Goal: Information Seeking & Learning: Find specific fact

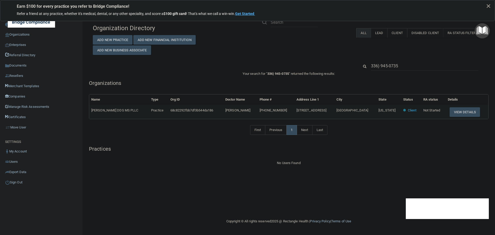
click at [404, 69] on input "336) 945-0735" at bounding box center [424, 66] width 107 height 10
type input "[EMAIL_ADDRESS][DOMAIN_NAME]"
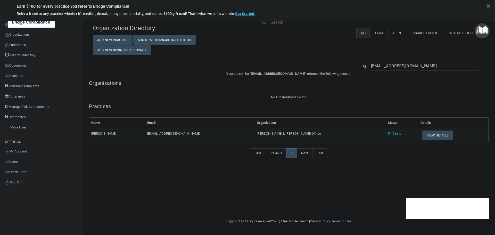
click at [295, 131] on span "[PERSON_NAME] & [PERSON_NAME] Office" at bounding box center [289, 133] width 64 height 4
click at [294, 132] on span "[PERSON_NAME] & [PERSON_NAME] Office" at bounding box center [289, 133] width 64 height 4
copy tr "[PERSON_NAME] & [PERSON_NAME] Office"
click at [399, 64] on input "[EMAIL_ADDRESS][DOMAIN_NAME]" at bounding box center [424, 66] width 107 height 10
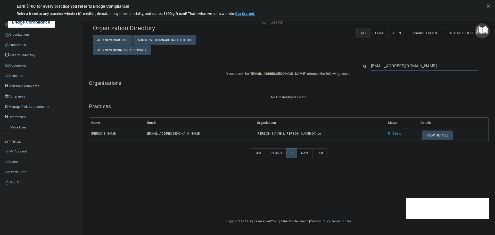
click at [399, 64] on input "[EMAIL_ADDRESS][DOMAIN_NAME]" at bounding box center [424, 66] width 107 height 10
paste input "[PERSON_NAME]"
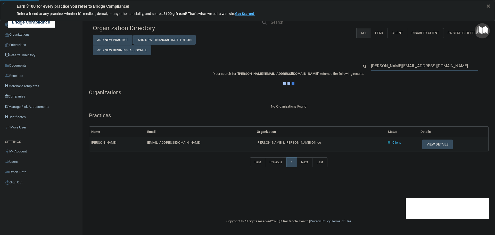
type input "[PERSON_NAME][EMAIL_ADDRESS][DOMAIN_NAME]"
click at [304, 53] on div "Organization Directory Add New Practice Add New Financial Institution Add New B…" at bounding box center [288, 38] width 399 height 33
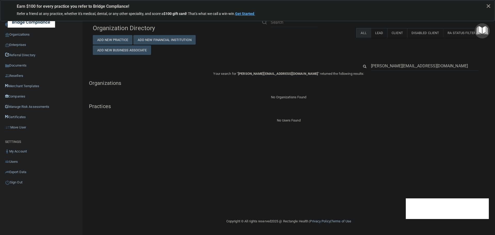
drag, startPoint x: 385, startPoint y: 67, endPoint x: 368, endPoint y: 66, distance: 16.5
click at [368, 66] on div "[PERSON_NAME][EMAIL_ADDRESS][DOMAIN_NAME]" at bounding box center [424, 66] width 115 height 10
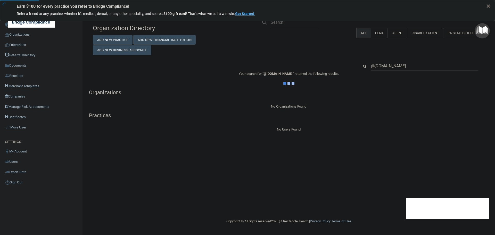
type input "@[DOMAIN_NAME]"
click at [357, 86] on div at bounding box center [288, 83] width 399 height 6
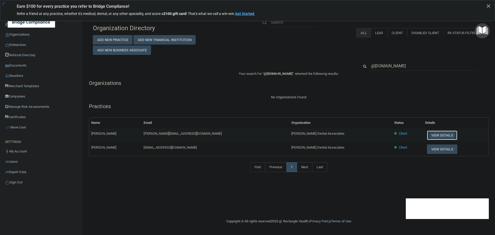
click at [428, 135] on button "View Details" at bounding box center [442, 135] width 30 height 10
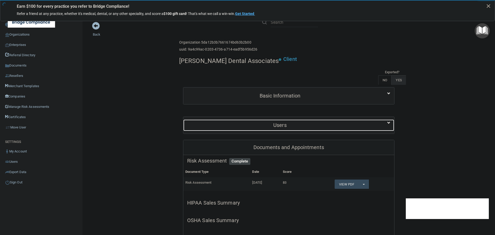
click at [289, 120] on div "Users" at bounding box center [279, 125] width 193 height 12
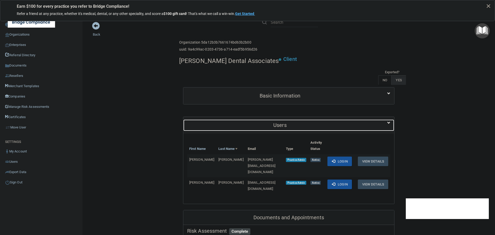
click at [289, 122] on div "Users" at bounding box center [279, 125] width 193 height 12
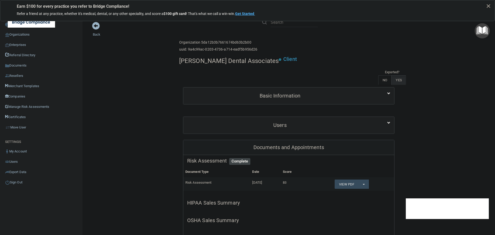
click at [221, 63] on h4 "[PERSON_NAME] Dental Associates" at bounding box center [228, 60] width 99 height 7
copy div "[PERSON_NAME] Dental Associates"
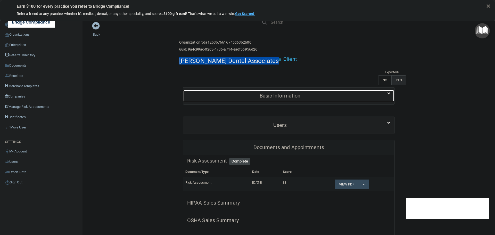
click at [264, 96] on h5 "Basic Information" at bounding box center [279, 96] width 185 height 6
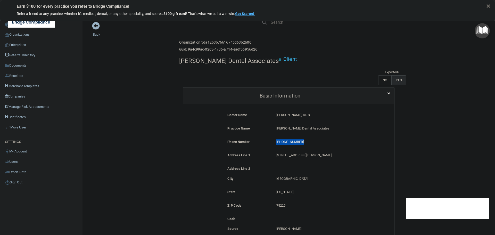
drag, startPoint x: 299, startPoint y: 143, endPoint x: 273, endPoint y: 142, distance: 26.0
click at [273, 142] on div "[PHONE_NUMBER] [PHONE_NUMBER]" at bounding box center [321, 144] width 98 height 10
copy p "[PHONE_NUMBER]"
click at [19, 33] on link "Organizations" at bounding box center [41, 34] width 83 height 10
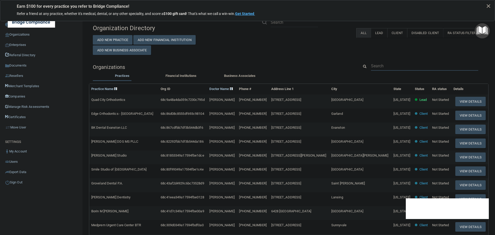
click at [384, 67] on input "text" at bounding box center [424, 66] width 107 height 10
paste input "[PHONE_NUMBER]"
type input "[PHONE_NUMBER]"
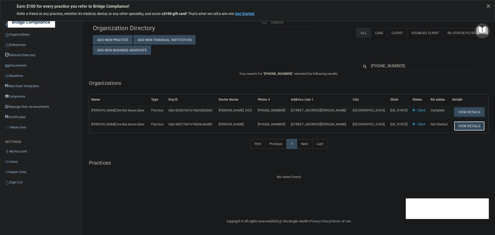
click at [456, 127] on button "View Details" at bounding box center [469, 126] width 30 height 10
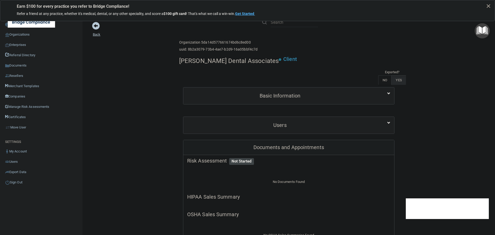
click at [96, 35] on link "Back" at bounding box center [96, 31] width 7 height 10
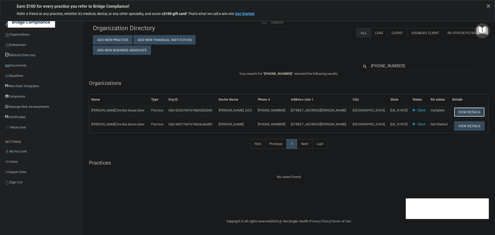
click at [456, 113] on button "View Details" at bounding box center [469, 112] width 30 height 10
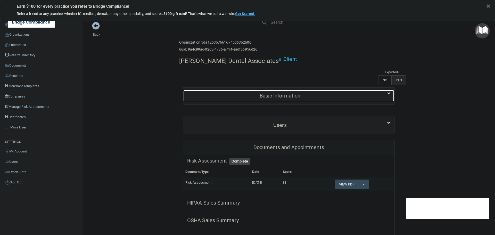
click at [257, 100] on div "Basic Information" at bounding box center [279, 96] width 193 height 12
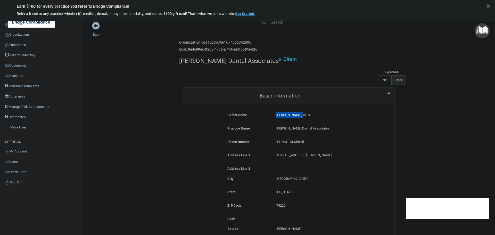
drag, startPoint x: 273, startPoint y: 116, endPoint x: 301, endPoint y: 116, distance: 27.8
click at [301, 116] on div "[PERSON_NAME], DDS [PERSON_NAME], DDS" at bounding box center [321, 117] width 98 height 10
copy p "[PERSON_NAME]"
